Goal: Information Seeking & Learning: Learn about a topic

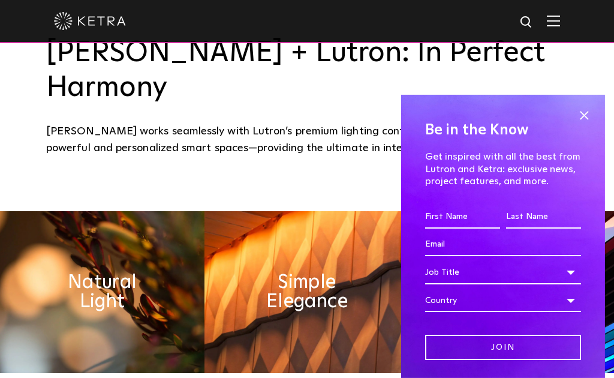
scroll to position [398, 0]
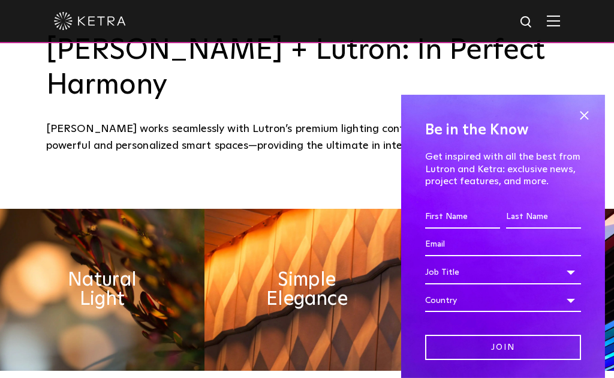
click at [583, 125] on span at bounding box center [584, 116] width 18 height 18
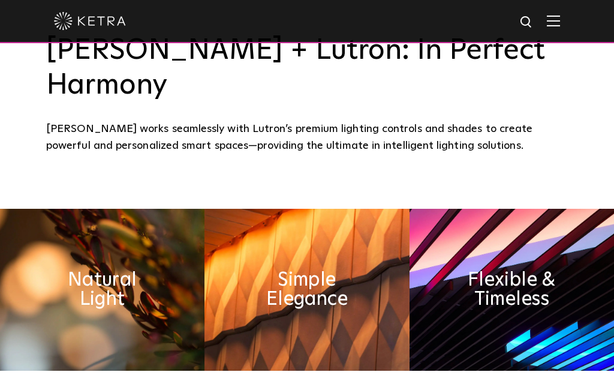
click at [127, 340] on img at bounding box center [102, 290] width 205 height 162
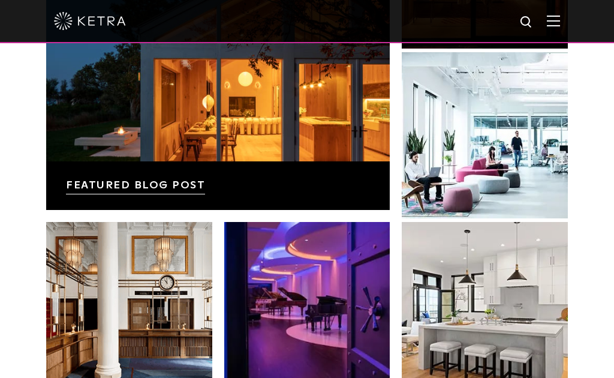
scroll to position [1871, 0]
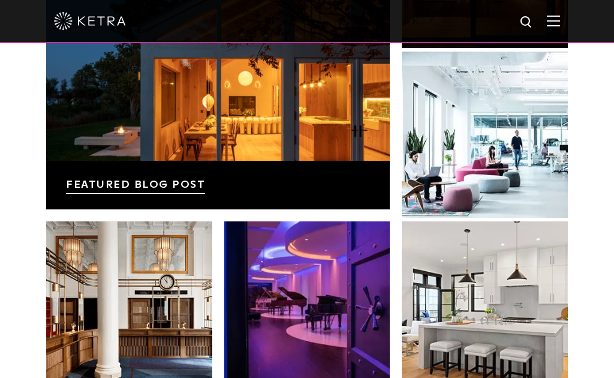
click at [498, 187] on link at bounding box center [485, 135] width 166 height 166
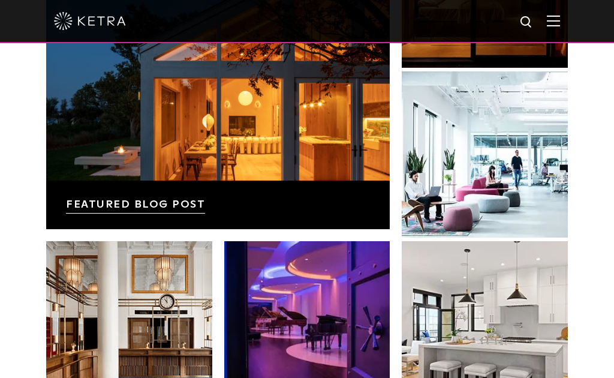
scroll to position [1844, 0]
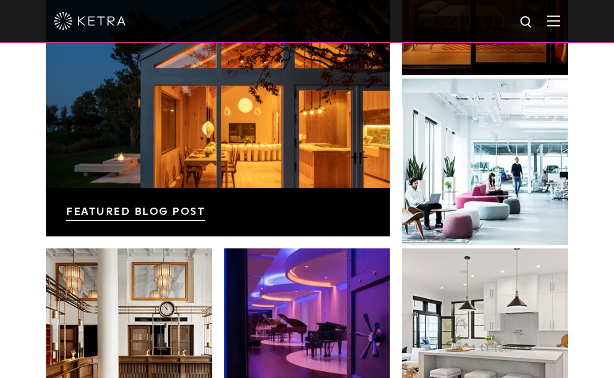
click at [155, 229] on link at bounding box center [218, 73] width 344 height 328
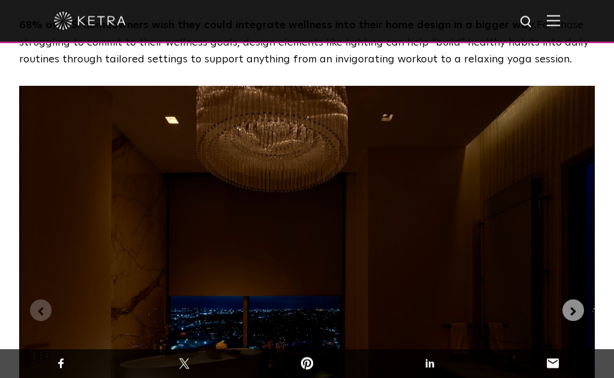
scroll to position [2832, 0]
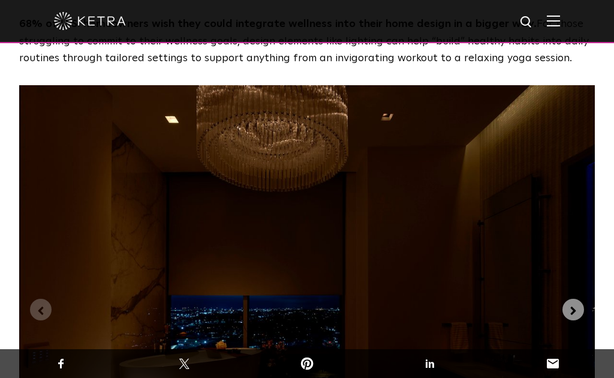
click at [575, 299] on button "Next slide" at bounding box center [574, 310] width 22 height 22
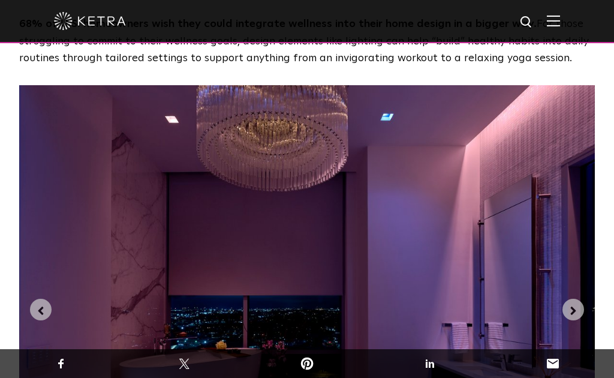
click at [586, 203] on img "2 of 3" at bounding box center [307, 301] width 576 height 432
click at [568, 304] on icon "Next slide" at bounding box center [573, 310] width 13 height 13
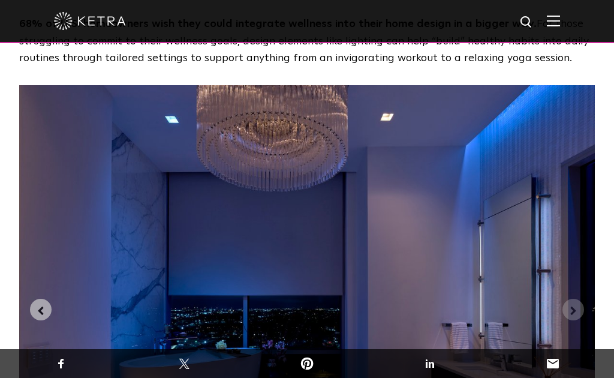
click at [562, 202] on img "3 of 3" at bounding box center [307, 301] width 576 height 432
click at [576, 304] on icon "Next slide" at bounding box center [573, 310] width 13 height 13
click at [35, 304] on icon "Previous slide" at bounding box center [40, 310] width 13 height 13
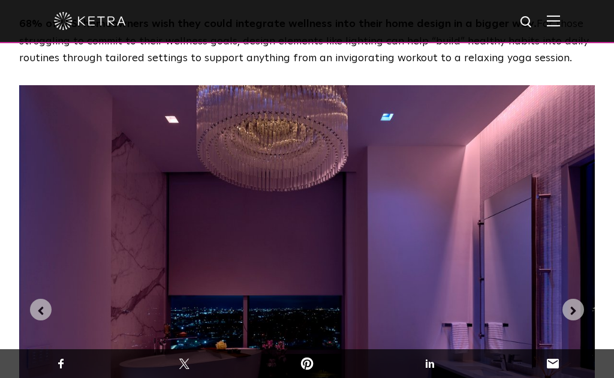
click at [52, 212] on img "2 of 3" at bounding box center [307, 301] width 576 height 432
click at [47, 304] on icon "Previous slide" at bounding box center [40, 310] width 13 height 13
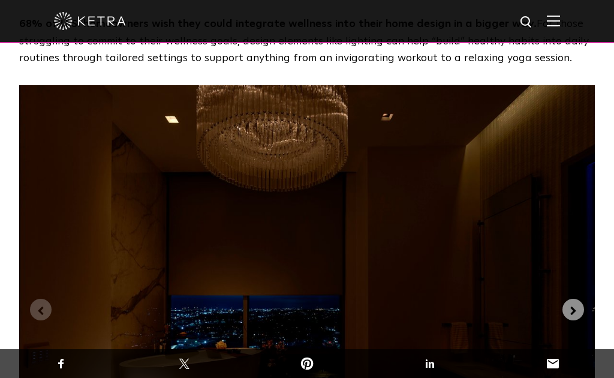
click at [594, 320] on img "1 of 3" at bounding box center [307, 301] width 576 height 432
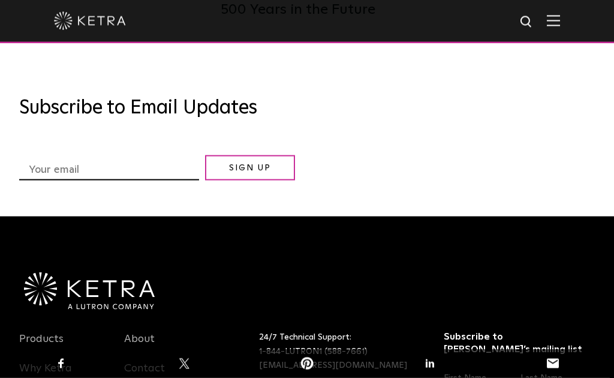
scroll to position [6490, 0]
click at [55, 332] on link "Products" at bounding box center [41, 346] width 44 height 28
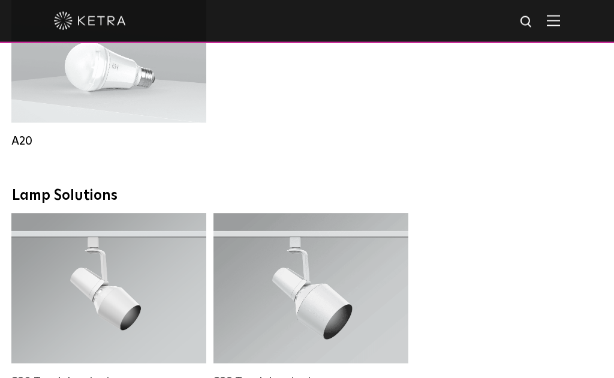
scroll to position [1402, 0]
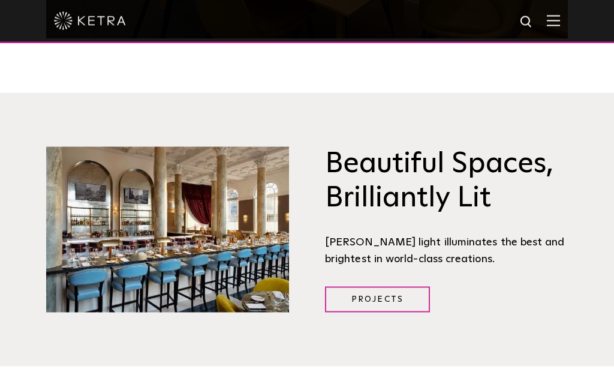
scroll to position [1280, 0]
click at [392, 312] on link "Projects" at bounding box center [377, 299] width 105 height 26
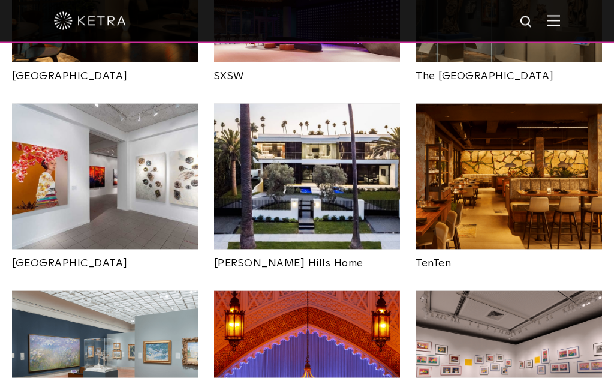
scroll to position [1226, 0]
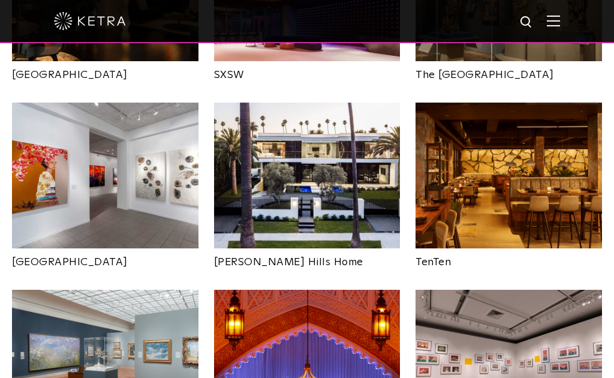
click at [308, 159] on img at bounding box center [307, 176] width 187 height 146
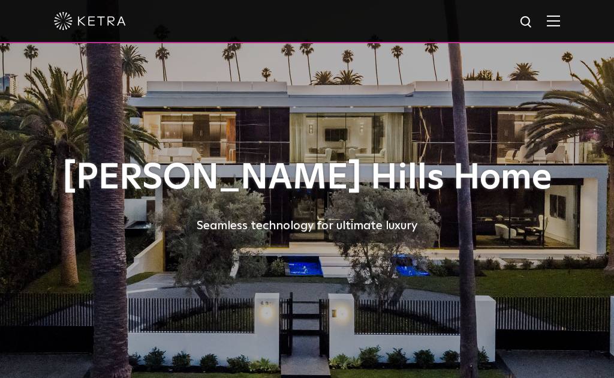
click at [544, 296] on div "[PERSON_NAME] Hills Home Seamless technology for ultimate luxury" at bounding box center [307, 196] width 546 height 393
click at [572, 292] on div "Beverly Hills Home Seamless technology for ultimate luxury" at bounding box center [307, 196] width 546 height 393
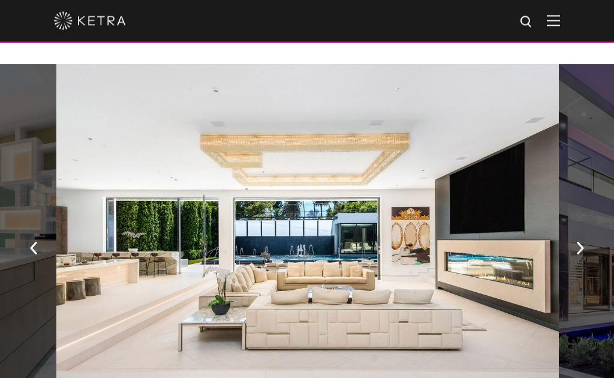
scroll to position [775, 0]
click at [581, 242] on img "button" at bounding box center [581, 248] width 8 height 13
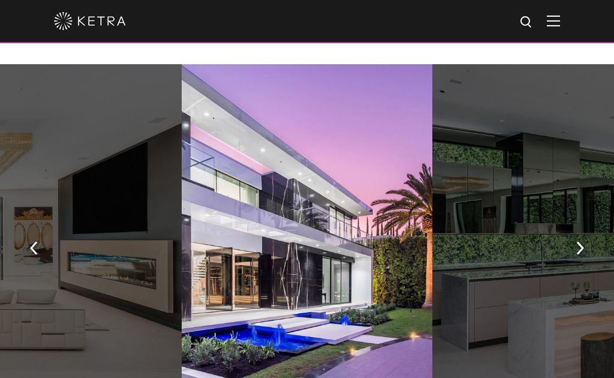
click at [584, 242] on img "button" at bounding box center [581, 248] width 8 height 13
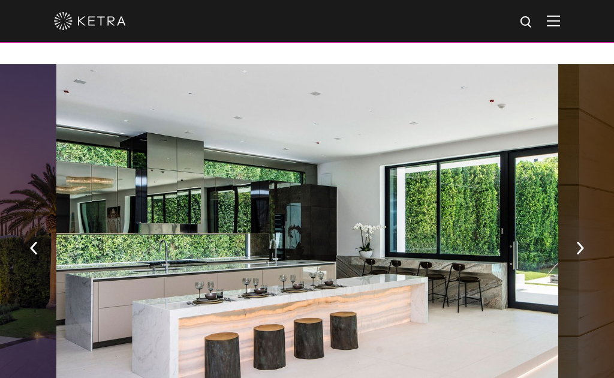
click at [579, 242] on img "button" at bounding box center [581, 248] width 8 height 13
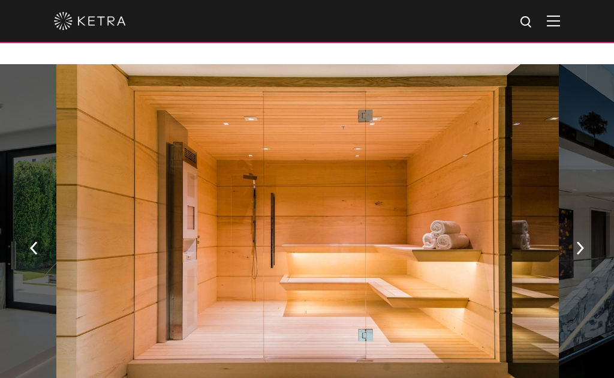
click at [582, 242] on img "button" at bounding box center [581, 248] width 8 height 13
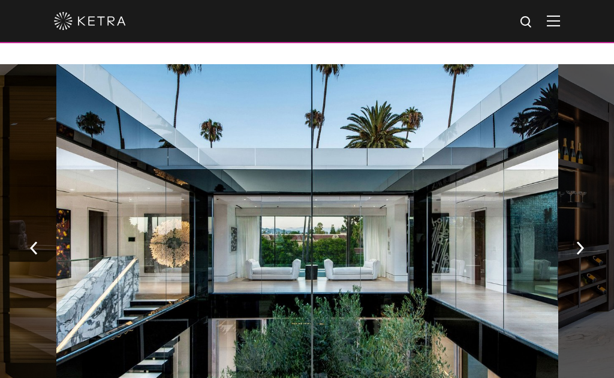
click at [574, 227] on button "button" at bounding box center [581, 247] width 26 height 41
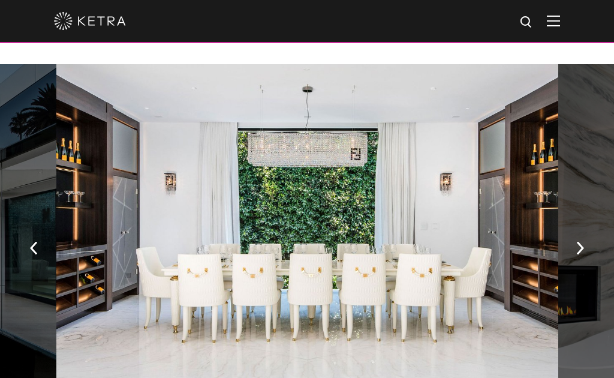
click at [576, 230] on button "button" at bounding box center [581, 247] width 26 height 41
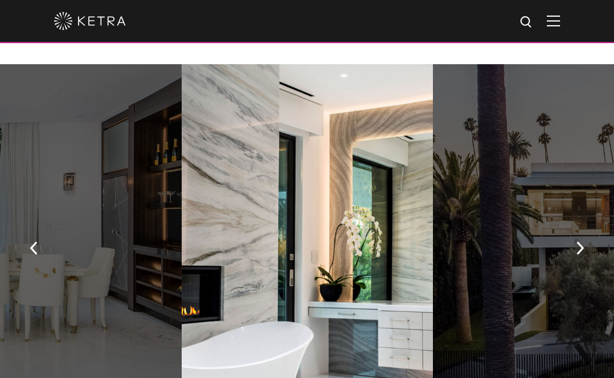
click at [578, 242] on img "button" at bounding box center [581, 248] width 8 height 13
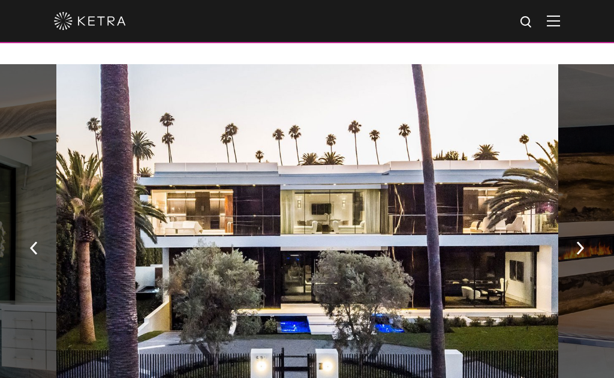
click at [575, 227] on button "button" at bounding box center [581, 247] width 26 height 41
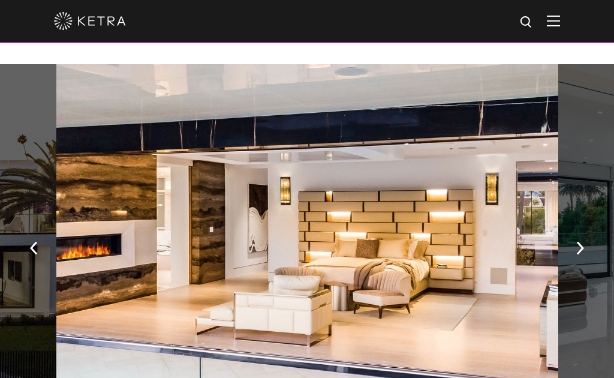
click at [568, 230] on button "button" at bounding box center [581, 247] width 26 height 41
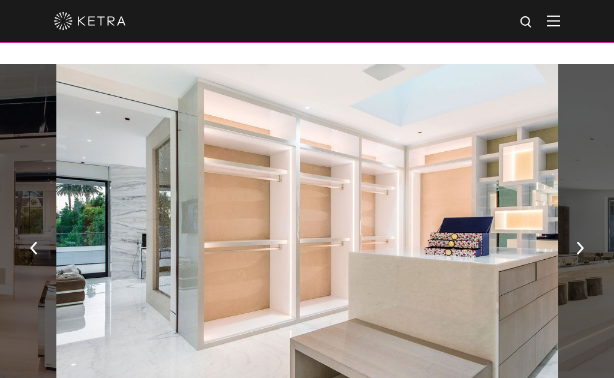
click at [580, 242] on img "button" at bounding box center [581, 248] width 8 height 13
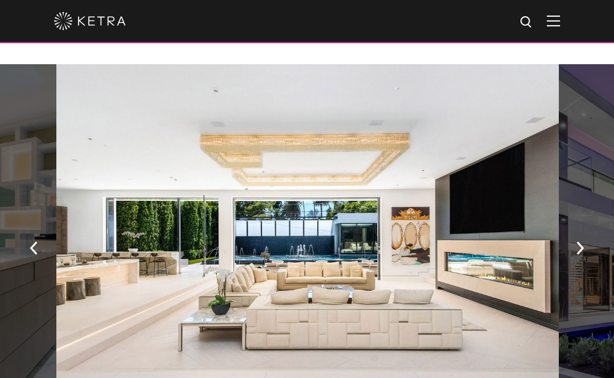
click at [576, 227] on button "button" at bounding box center [581, 247] width 26 height 41
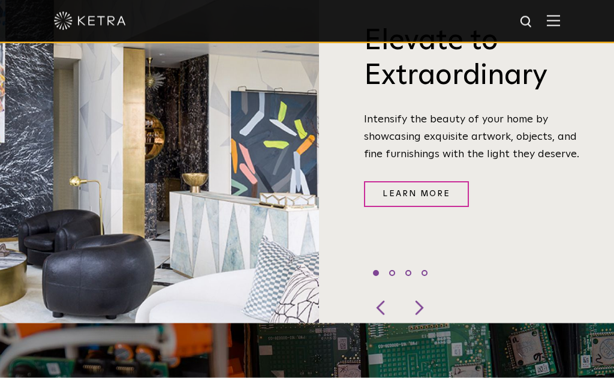
scroll to position [440, 0]
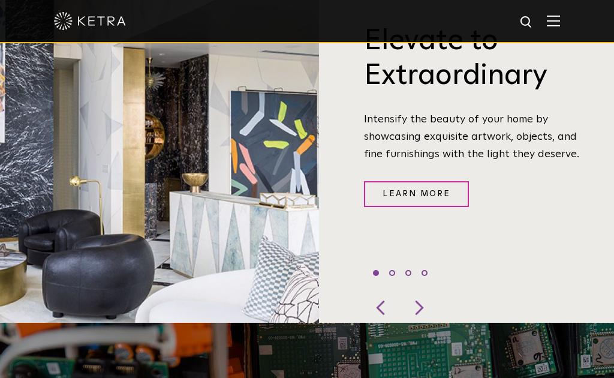
click at [434, 207] on link "Learn More" at bounding box center [416, 194] width 105 height 26
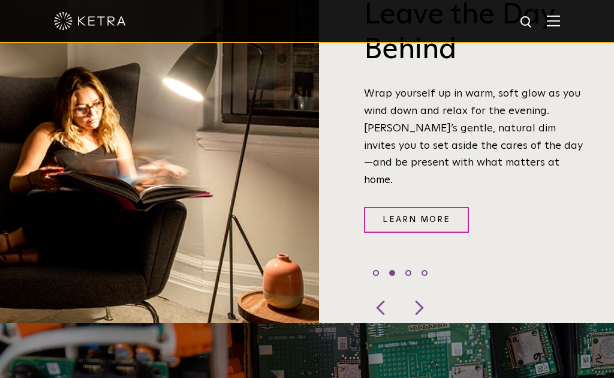
click at [435, 233] on div "Leave the Day Behind Wrap yourself up in warm, soft glow as you wind down and r…" at bounding box center [458, 130] width 279 height 385
click at [383, 323] on div at bounding box center [382, 308] width 36 height 30
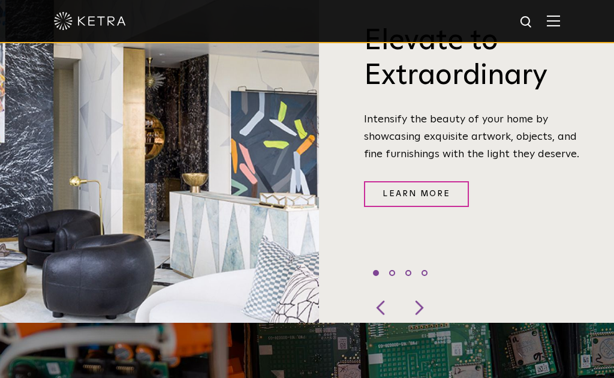
click at [433, 207] on link "Learn More" at bounding box center [416, 194] width 105 height 26
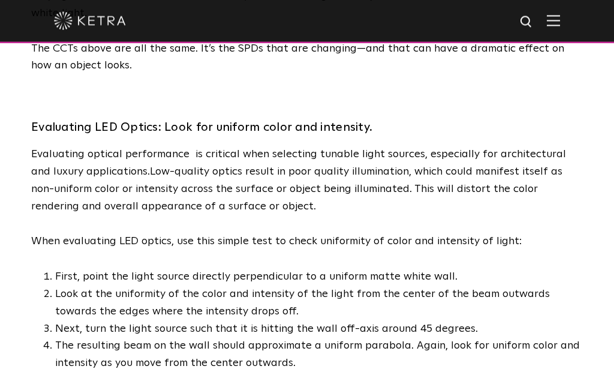
scroll to position [2477, 0]
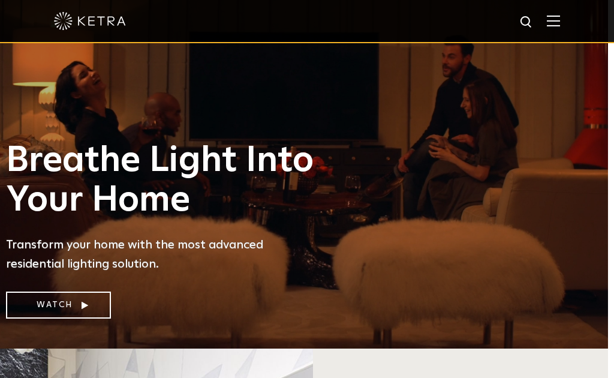
scroll to position [40, 2]
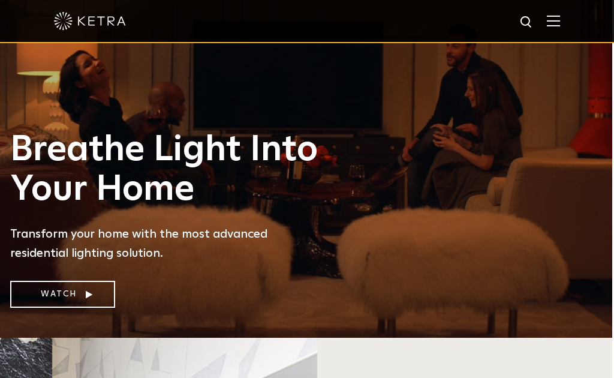
click at [74, 308] on link "Watch" at bounding box center [62, 294] width 105 height 27
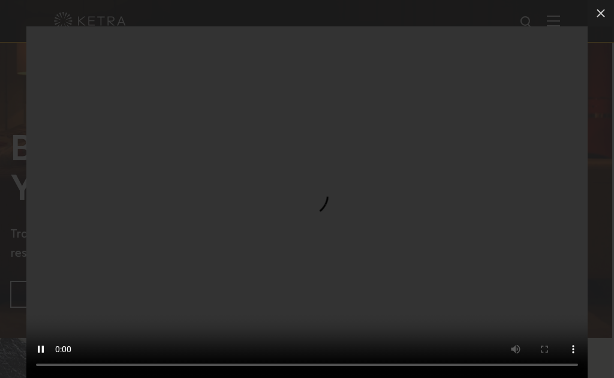
click at [311, 205] on video "Your browser doesn't support HTML5 video" at bounding box center [307, 202] width 562 height 352
click at [578, 40] on video "Your browser doesn't support HTML5 video" at bounding box center [307, 202] width 562 height 352
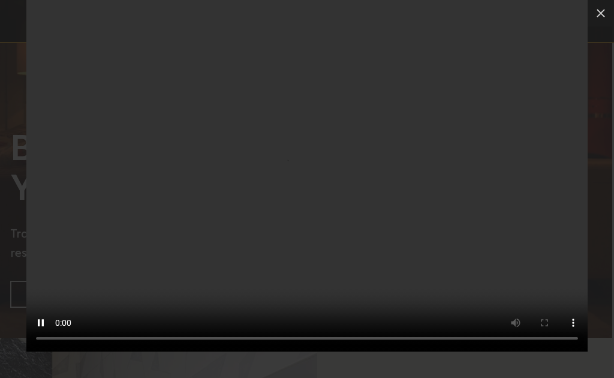
scroll to position [26, 0]
click at [315, 187] on video "Your browser doesn't support HTML5 video" at bounding box center [307, 176] width 562 height 352
click at [305, 179] on video "Your browser doesn't support HTML5 video" at bounding box center [307, 176] width 562 height 352
click at [611, 9] on button at bounding box center [601, 13] width 26 height 26
